Goal: Task Accomplishment & Management: Use online tool/utility

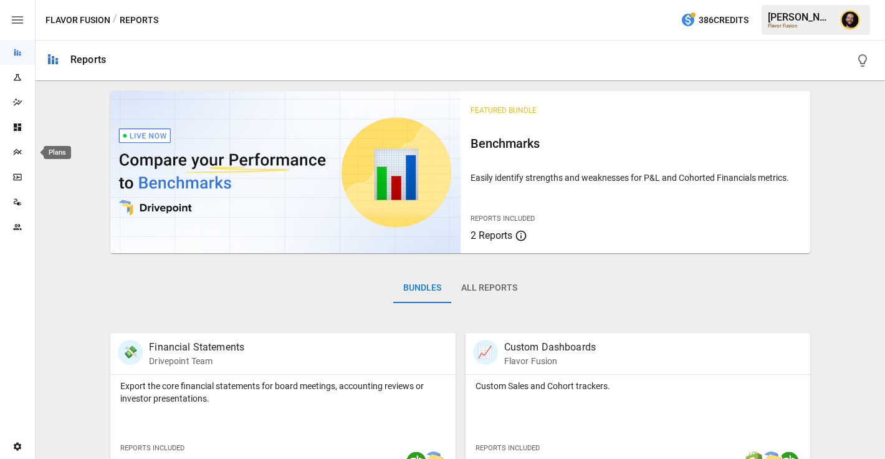
click at [12, 148] on icon "Plans" at bounding box center [17, 152] width 10 height 10
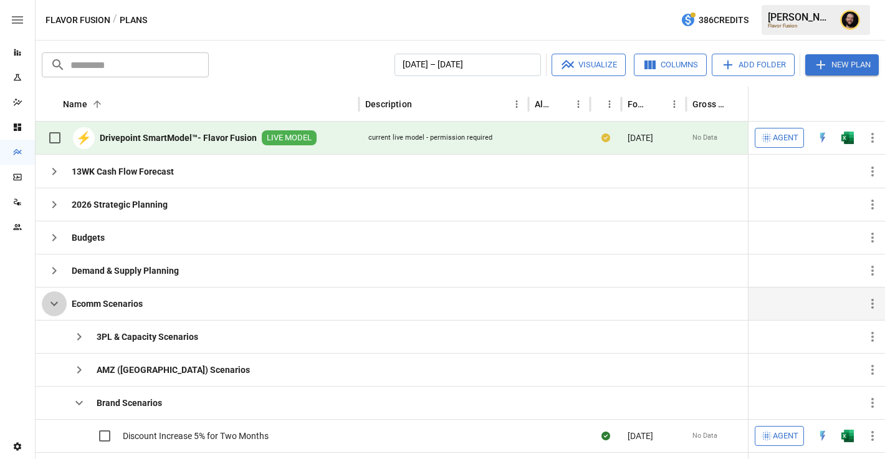
click at [57, 300] on icon "button" at bounding box center [54, 303] width 15 height 15
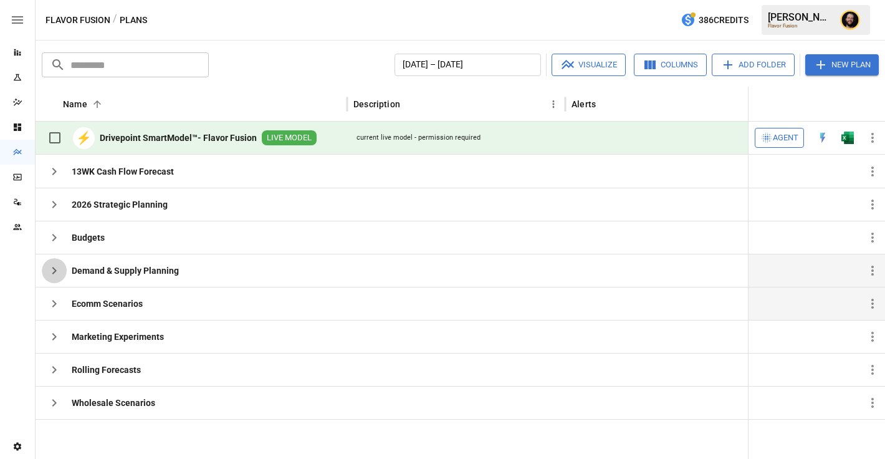
click at [59, 266] on icon "button" at bounding box center [54, 270] width 15 height 15
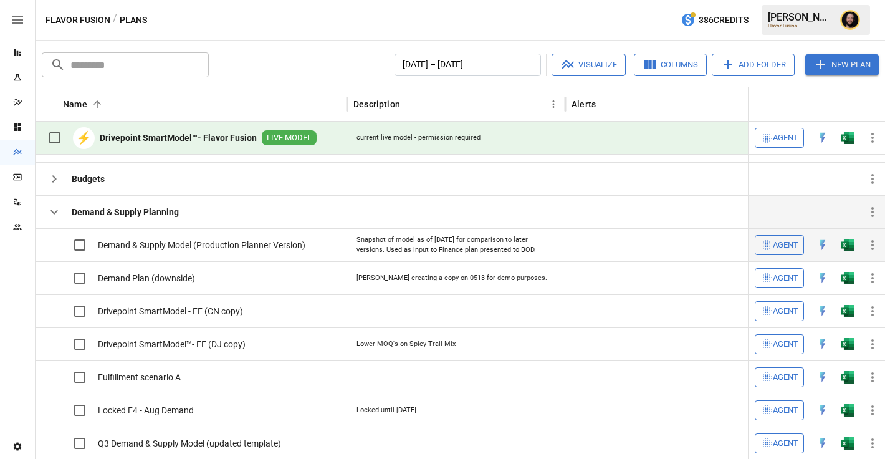
scroll to position [49, 0]
click at [848, 244] on img "Open in Excel" at bounding box center [847, 243] width 12 height 12
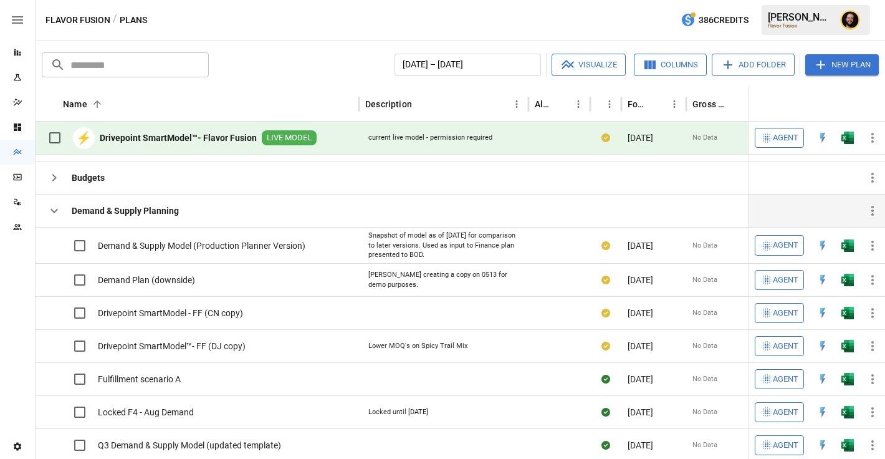
click at [54, 211] on icon "button" at bounding box center [53, 211] width 7 height 4
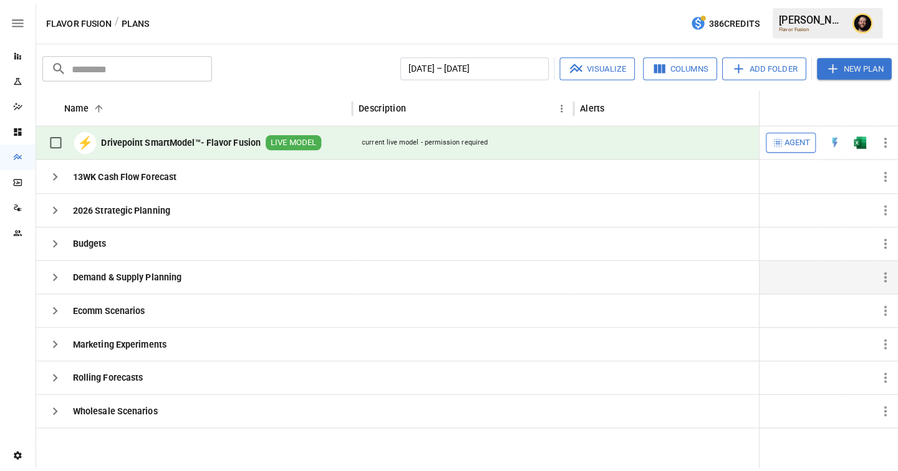
scroll to position [0, 0]
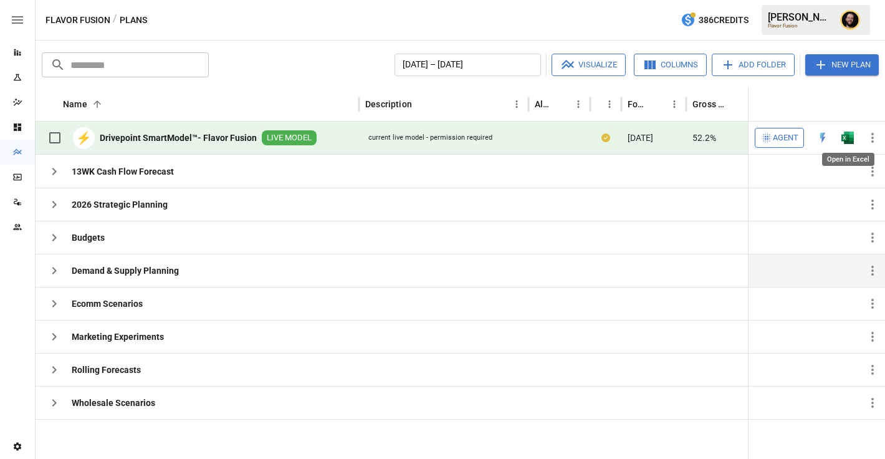
click at [846, 141] on img "Open in Excel" at bounding box center [847, 138] width 12 height 12
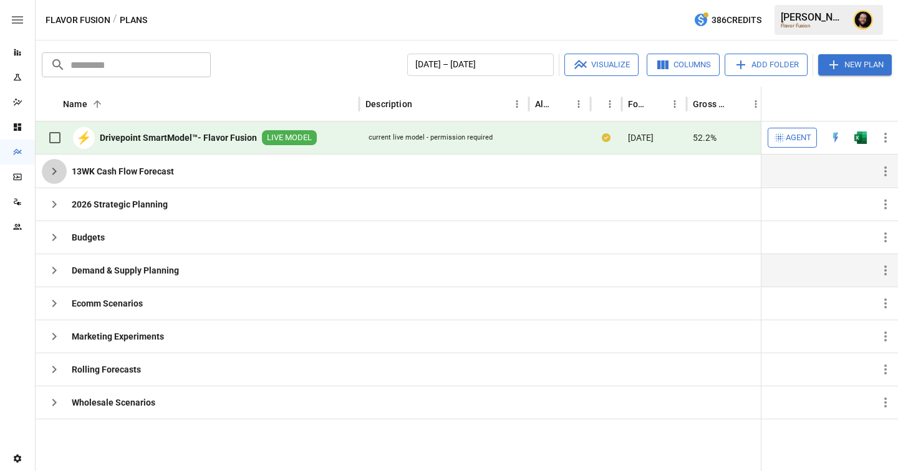
click at [50, 171] on icon "button" at bounding box center [54, 171] width 15 height 15
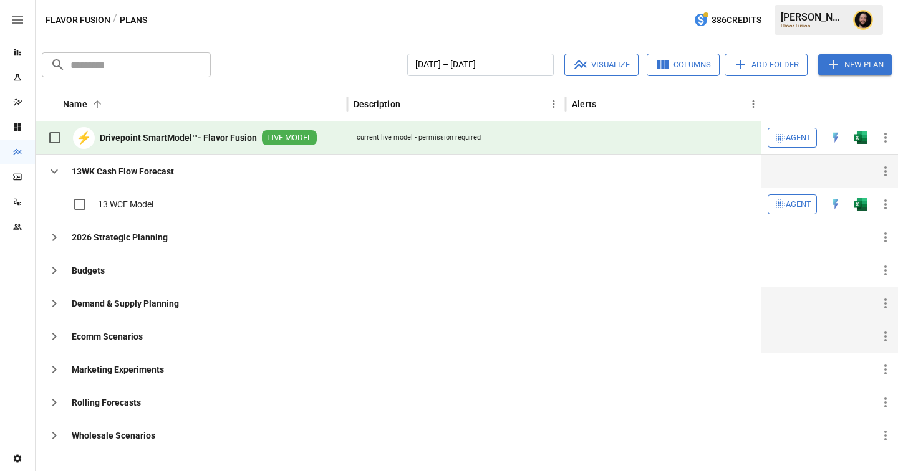
click at [59, 339] on icon "button" at bounding box center [54, 336] width 15 height 15
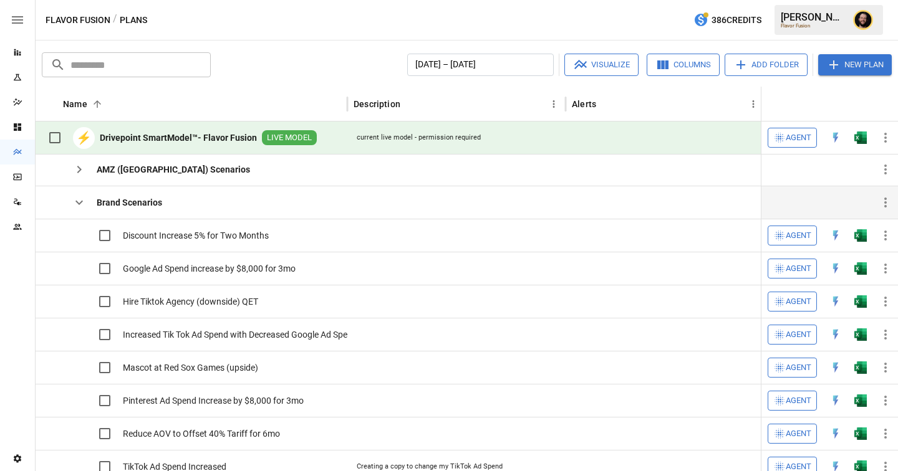
click at [79, 198] on icon "button" at bounding box center [79, 202] width 15 height 15
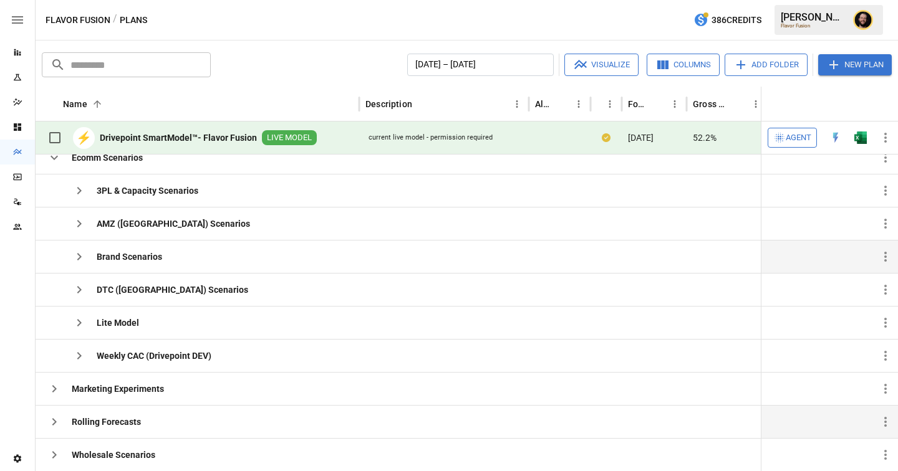
click at [54, 424] on icon "button" at bounding box center [54, 421] width 15 height 15
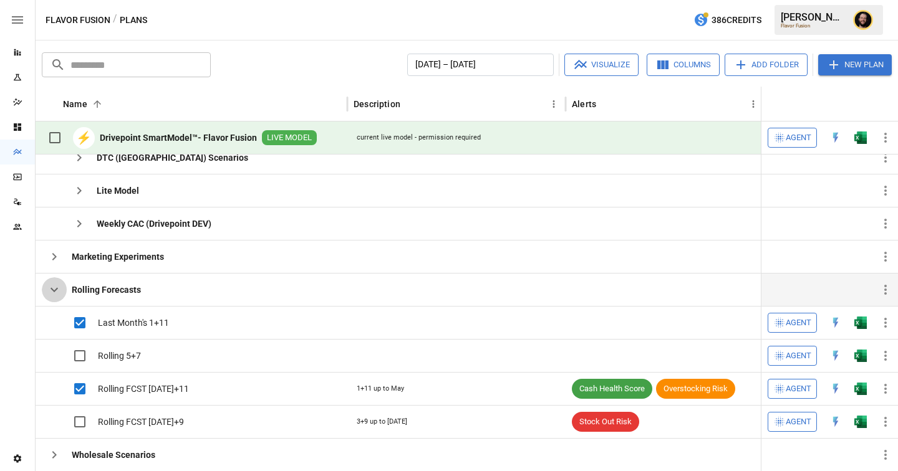
click at [53, 293] on icon "button" at bounding box center [54, 289] width 15 height 15
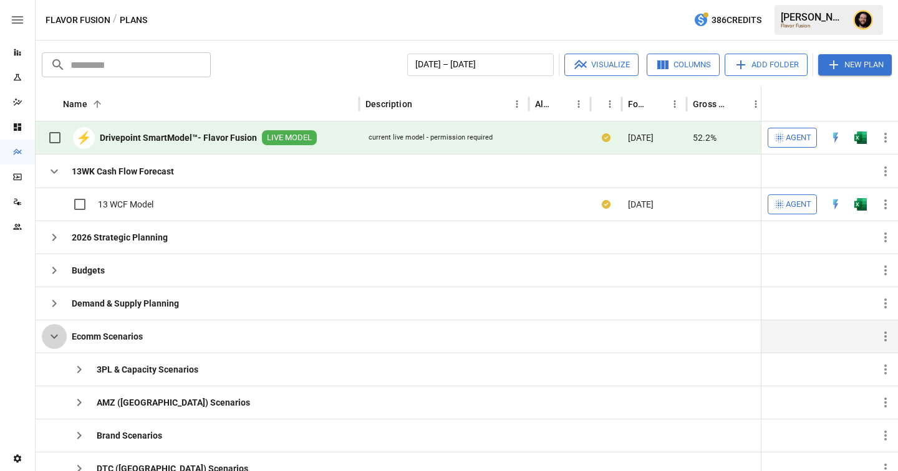
click at [47, 332] on icon "button" at bounding box center [54, 336] width 15 height 15
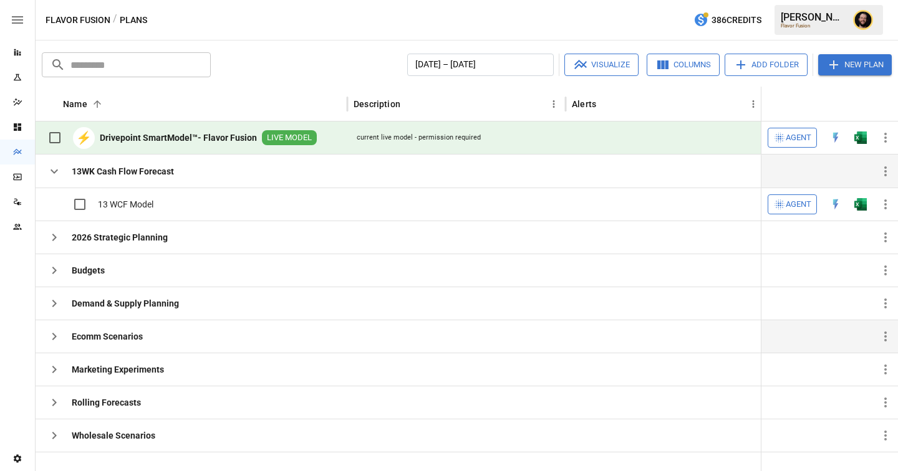
click at [52, 171] on icon "button" at bounding box center [53, 172] width 7 height 4
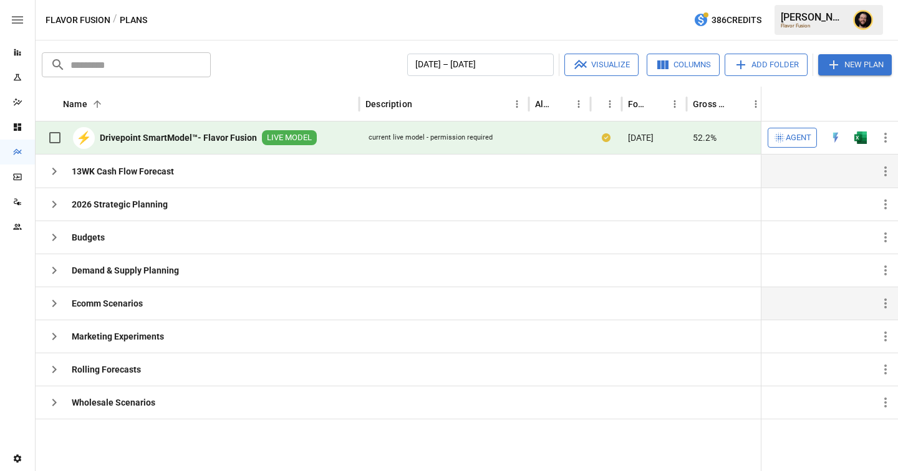
click at [63, 171] on button "button" at bounding box center [54, 171] width 25 height 25
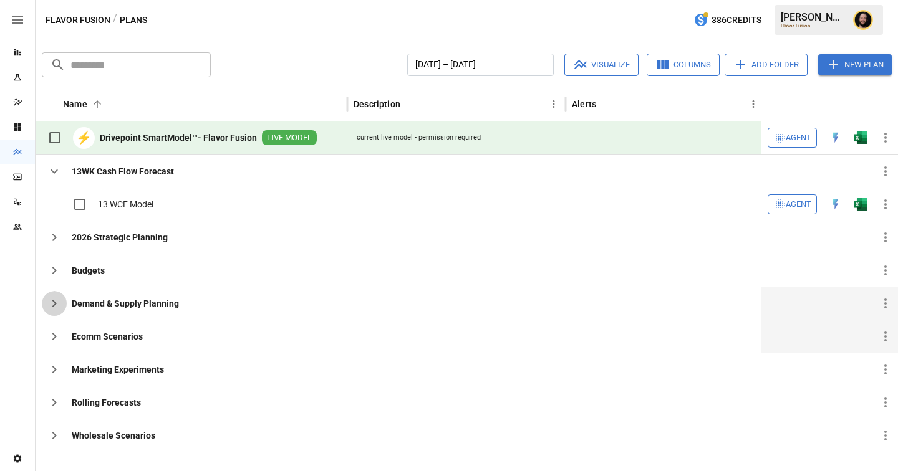
click at [50, 300] on icon "button" at bounding box center [54, 303] width 15 height 15
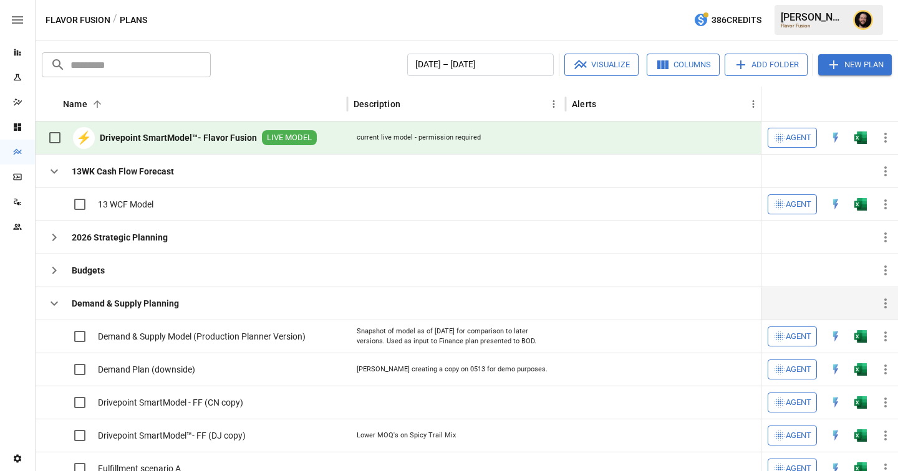
click at [59, 301] on icon "button" at bounding box center [54, 303] width 15 height 15
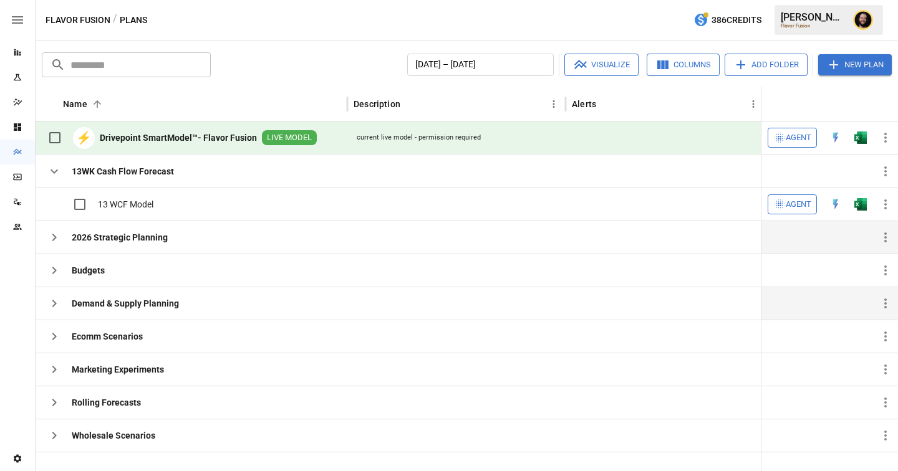
click at [51, 245] on button "button" at bounding box center [54, 237] width 25 height 25
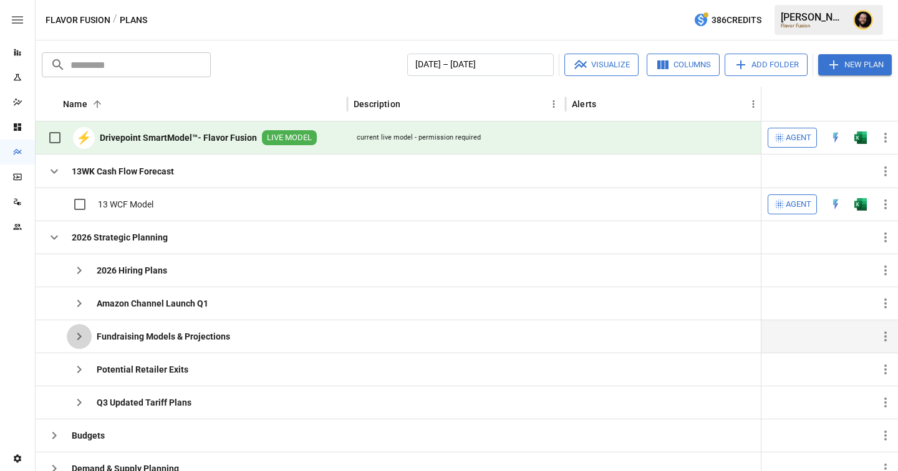
click at [85, 333] on icon "button" at bounding box center [79, 336] width 15 height 15
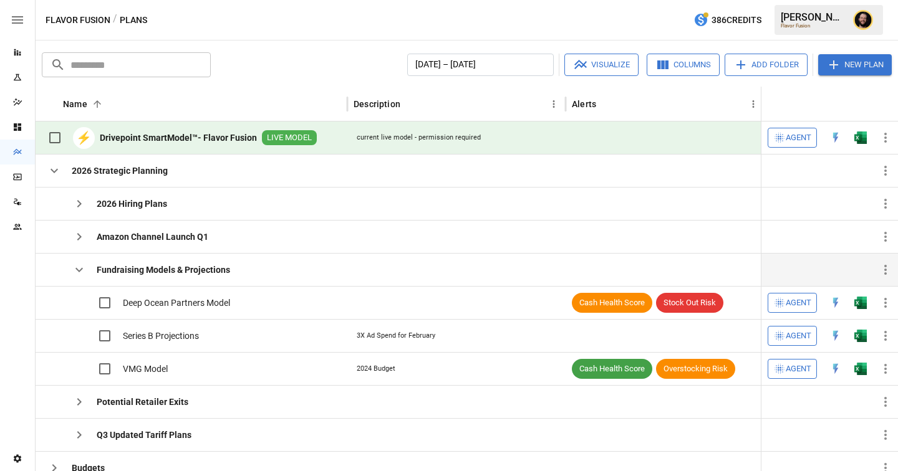
scroll to position [76, 0]
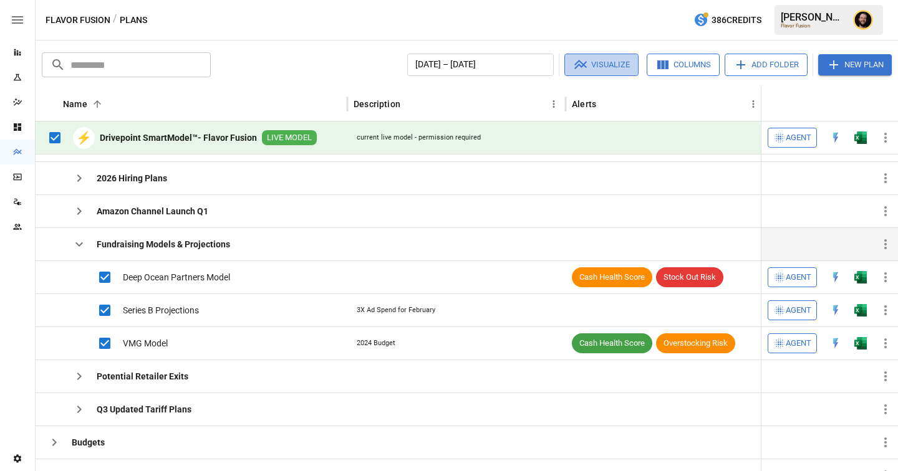
click at [579, 67] on icon "button" at bounding box center [580, 64] width 12 height 9
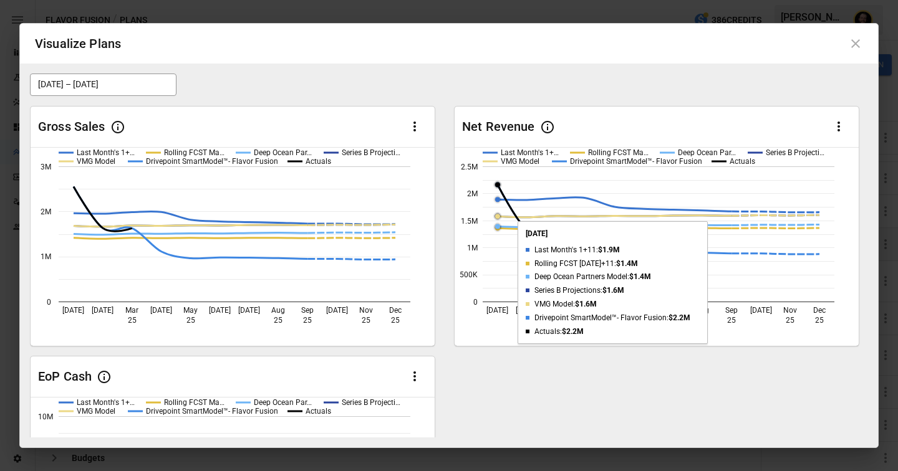
scroll to position [165, 0]
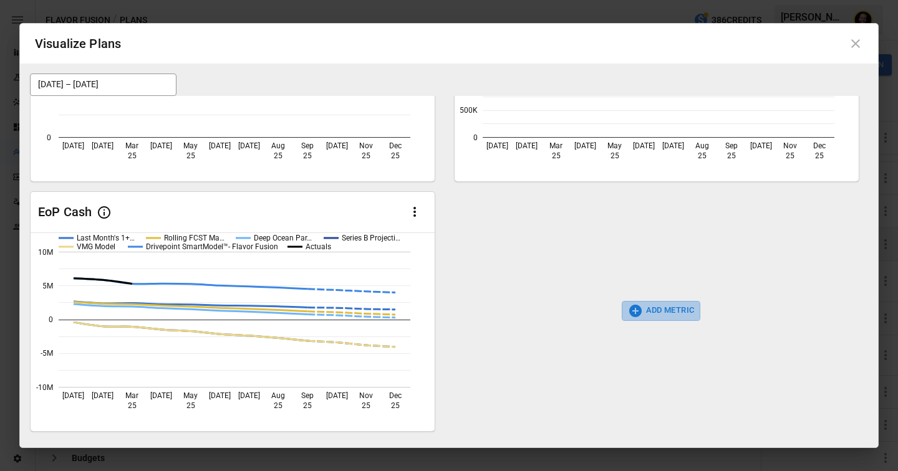
click at [653, 317] on button "ADD METRIC" at bounding box center [660, 311] width 79 height 20
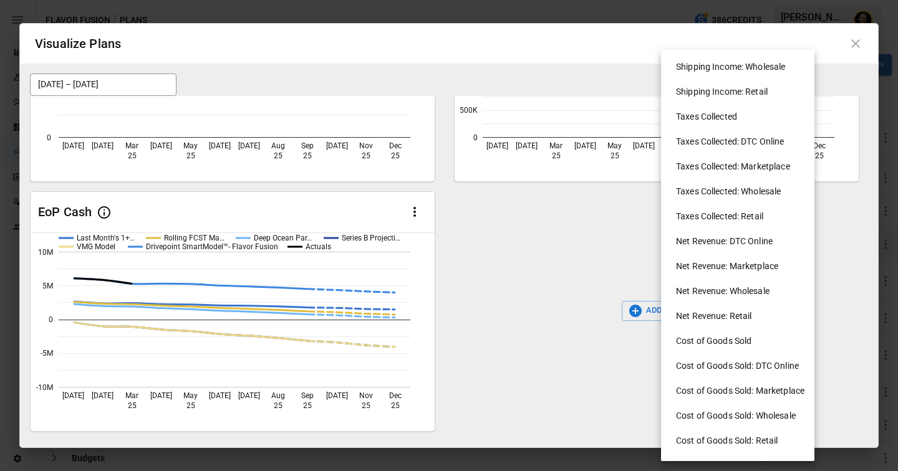
scroll to position [514, 0]
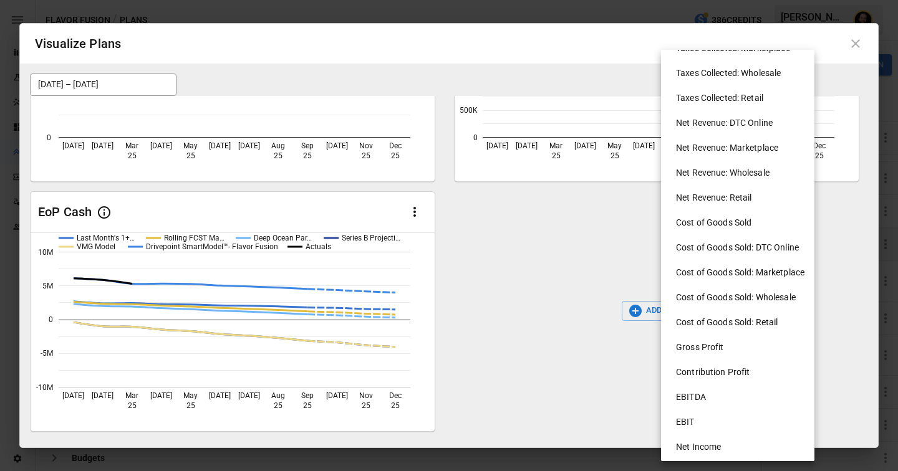
click at [528, 280] on div at bounding box center [449, 235] width 898 height 471
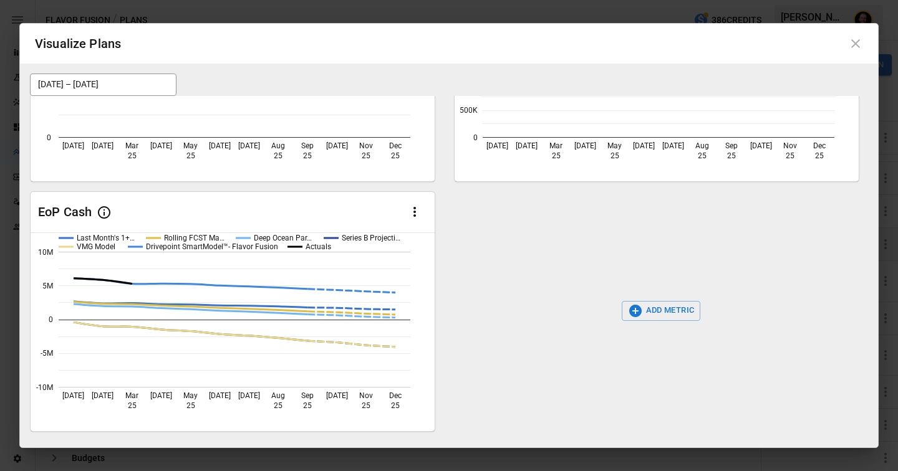
scroll to position [0, 0]
click at [856, 44] on icon at bounding box center [855, 43] width 9 height 9
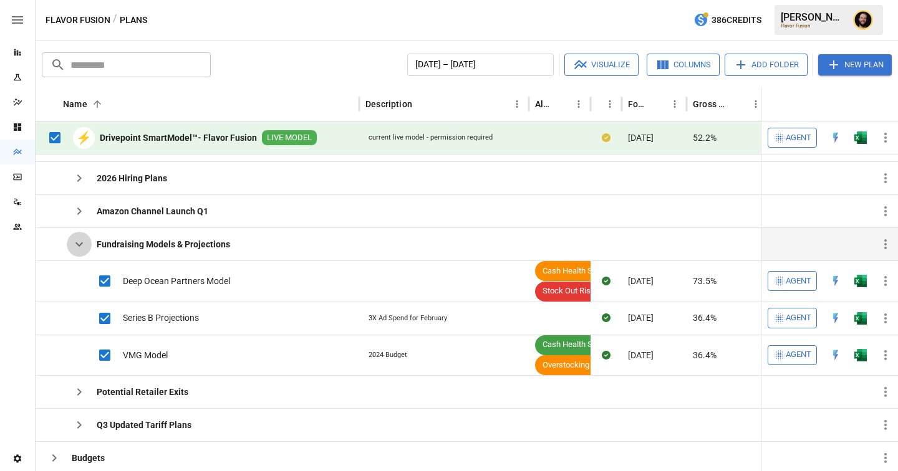
click at [83, 247] on icon "button" at bounding box center [79, 244] width 15 height 15
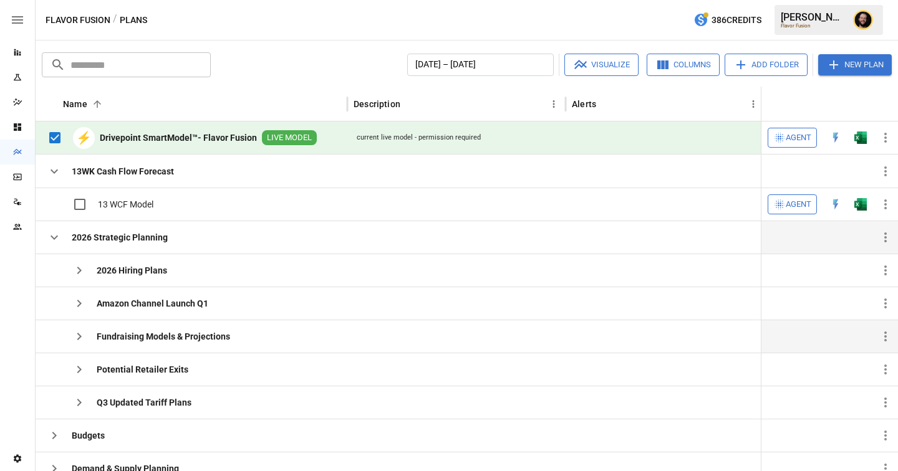
click at [50, 237] on icon "button" at bounding box center [54, 237] width 15 height 15
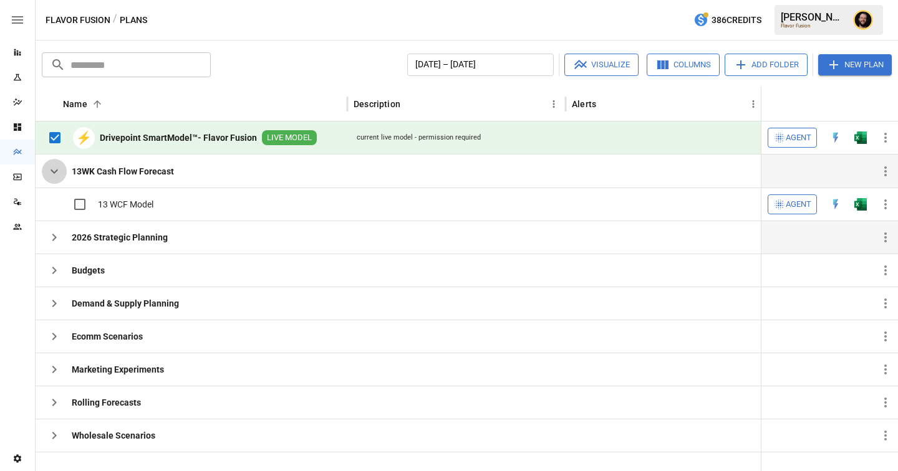
click at [52, 174] on icon "button" at bounding box center [54, 171] width 15 height 15
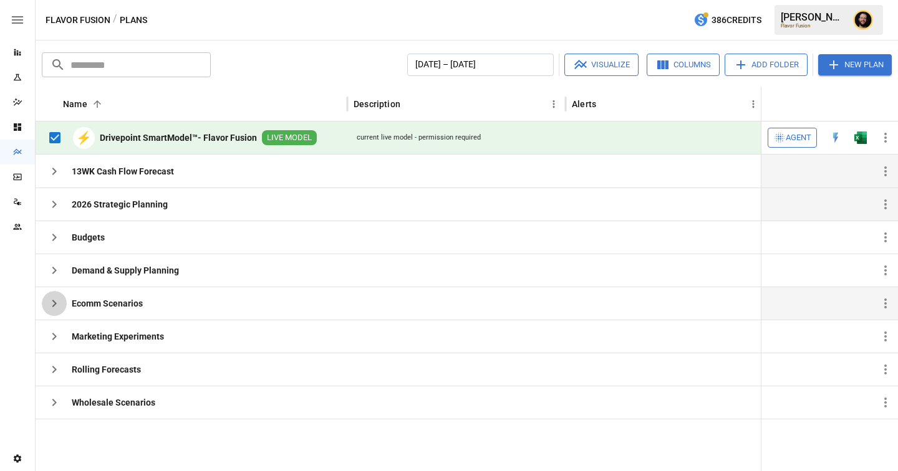
click at [59, 305] on icon "button" at bounding box center [54, 303] width 15 height 15
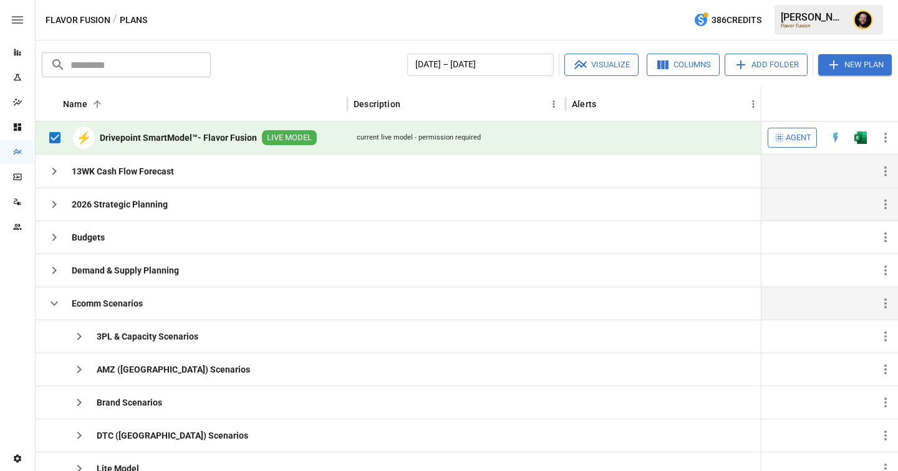
scroll to position [115, 0]
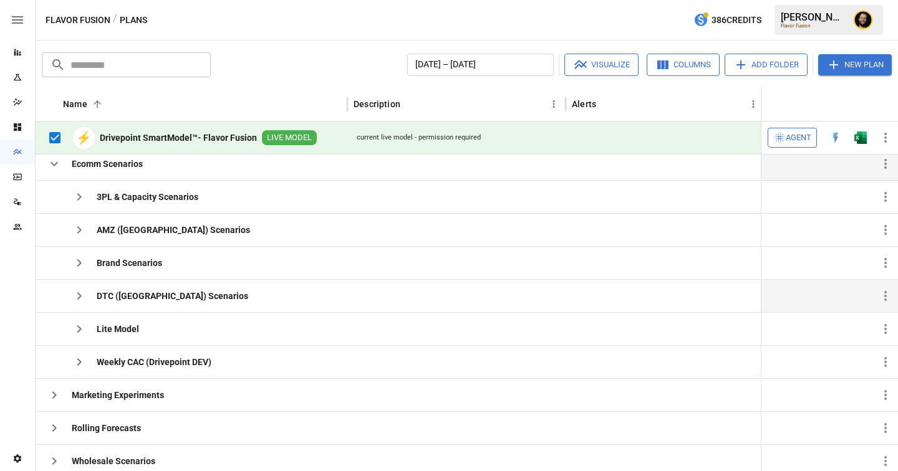
click at [80, 294] on icon "button" at bounding box center [79, 296] width 15 height 15
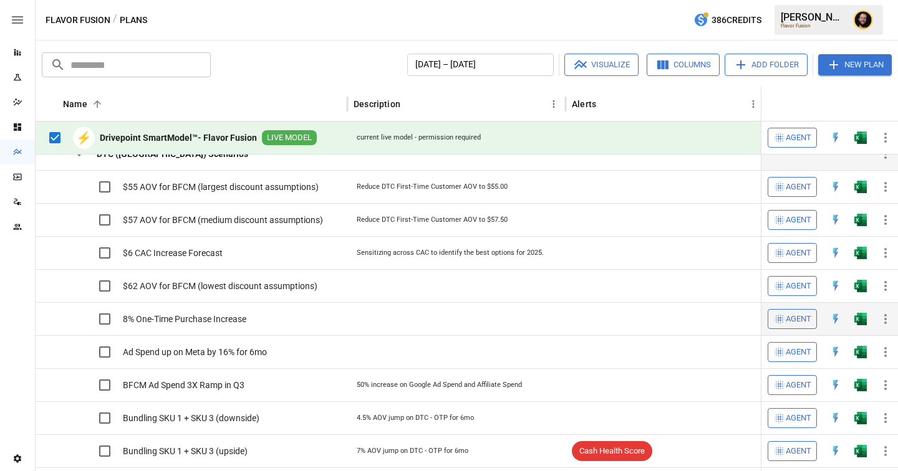
scroll to position [271, 0]
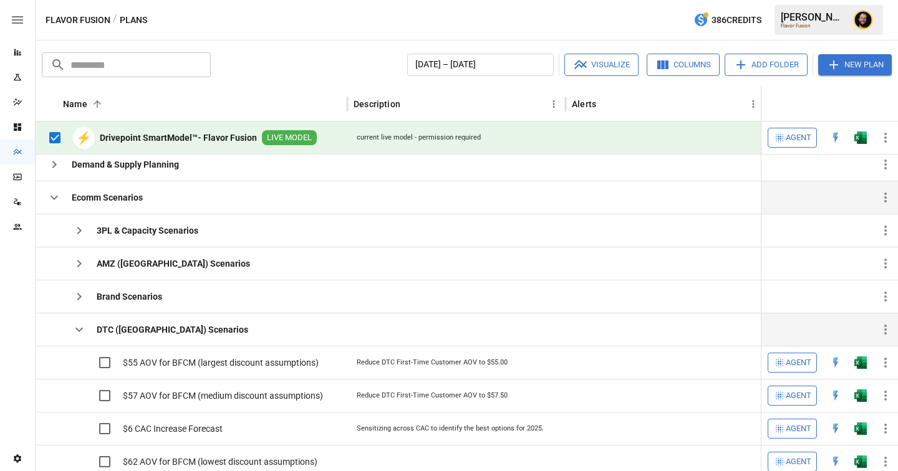
click at [54, 196] on icon "button" at bounding box center [54, 197] width 15 height 15
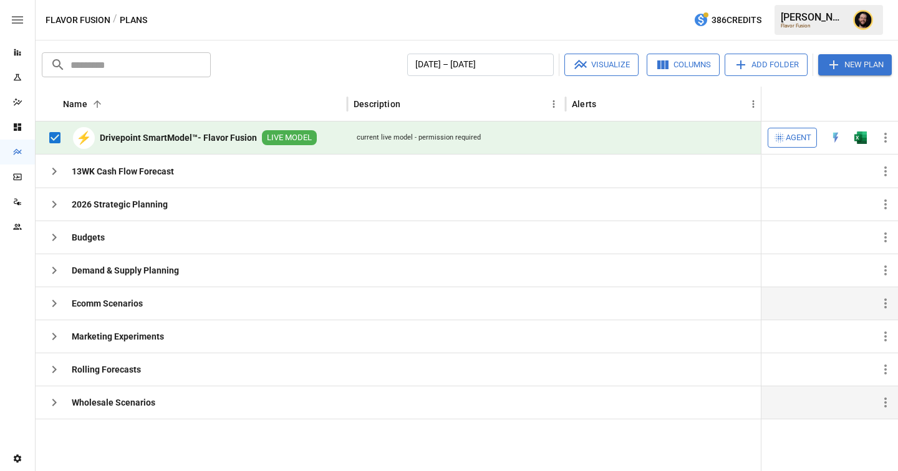
click at [57, 399] on icon "button" at bounding box center [54, 402] width 15 height 15
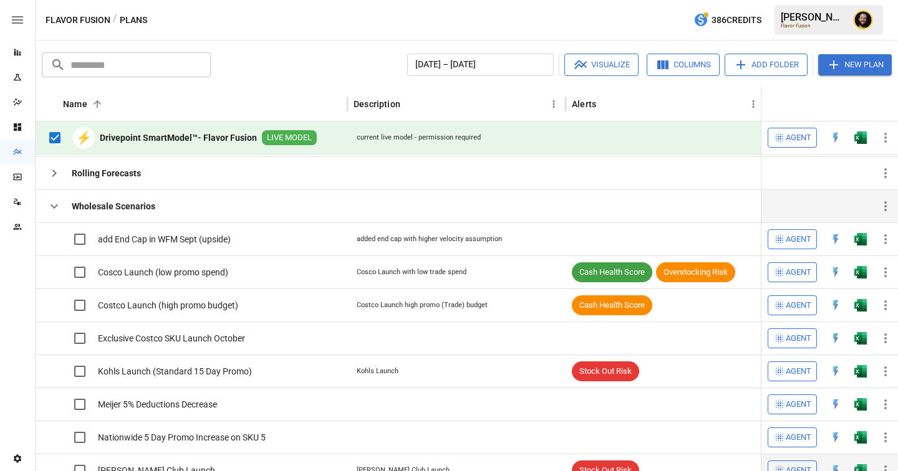
scroll to position [123, 0]
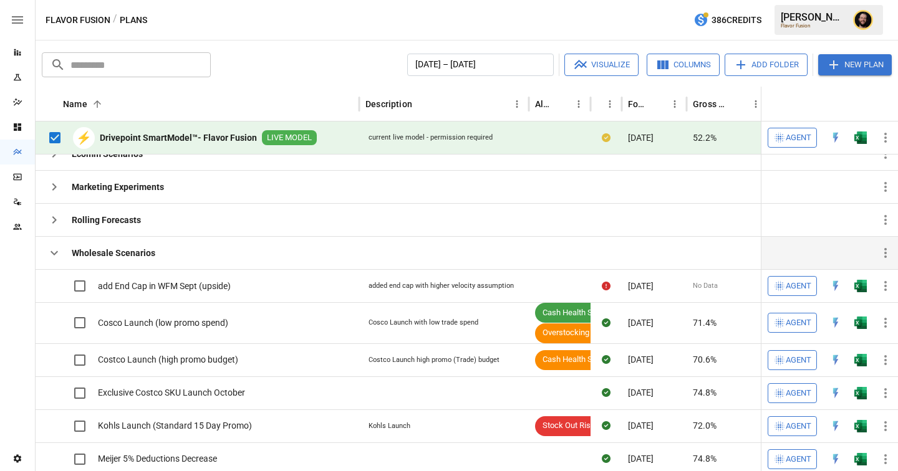
click at [59, 255] on icon "button" at bounding box center [54, 253] width 15 height 15
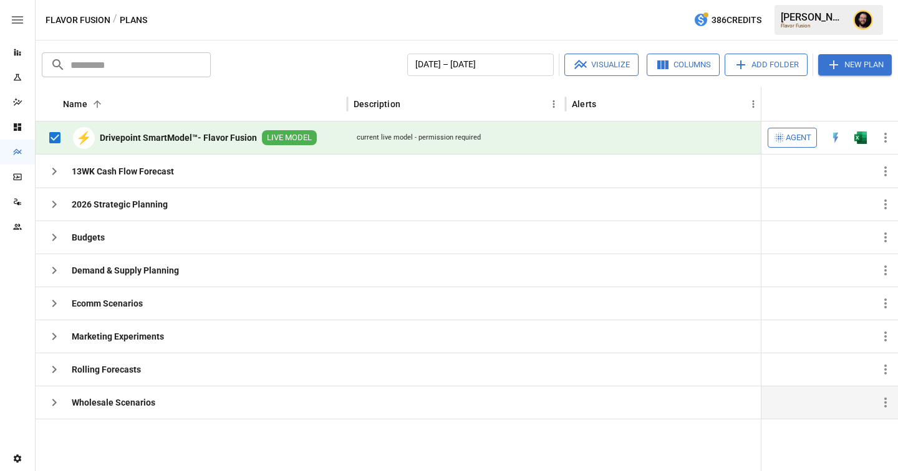
scroll to position [0, 0]
click at [56, 400] on icon "button" at bounding box center [54, 402] width 15 height 15
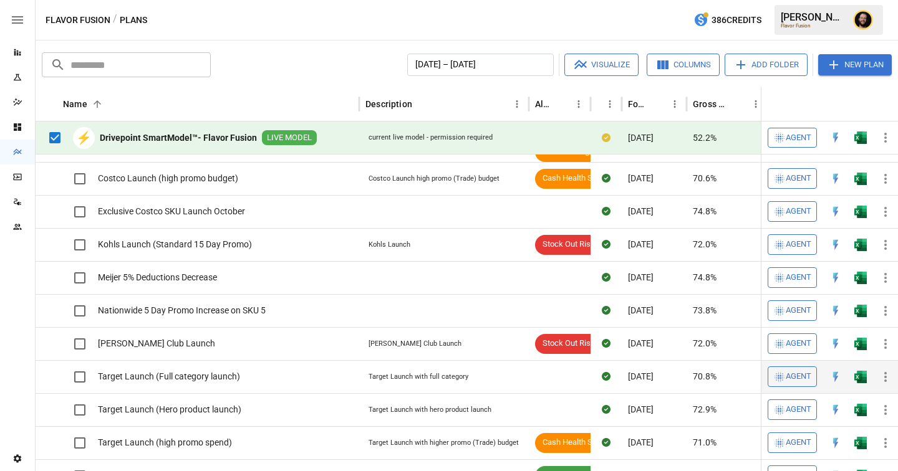
scroll to position [237, 0]
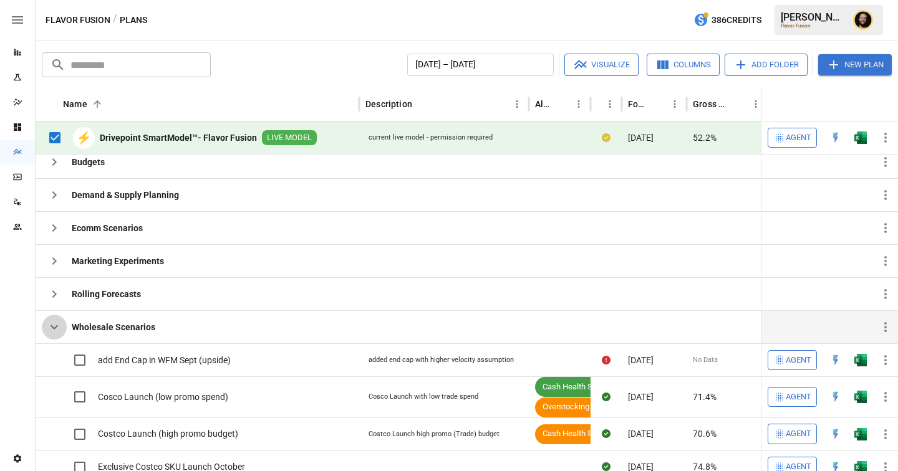
click at [50, 332] on icon "button" at bounding box center [54, 327] width 15 height 15
